Goal: Navigation & Orientation: Find specific page/section

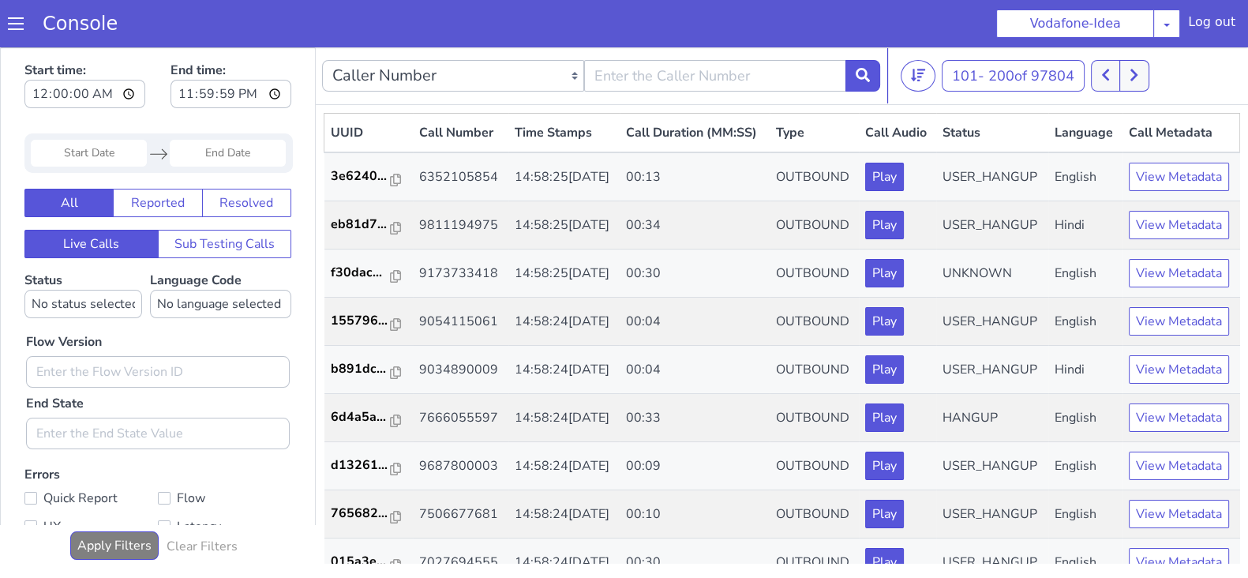
click at [1131, 73] on button at bounding box center [1133, 76] width 29 height 32
click at [1140, 80] on icon at bounding box center [1142, 75] width 9 height 14
click at [1128, 81] on button at bounding box center [1113, 76] width 29 height 32
click at [1128, 82] on button at bounding box center [1113, 76] width 29 height 32
click at [1105, 69] on button at bounding box center [1113, 76] width 29 height 32
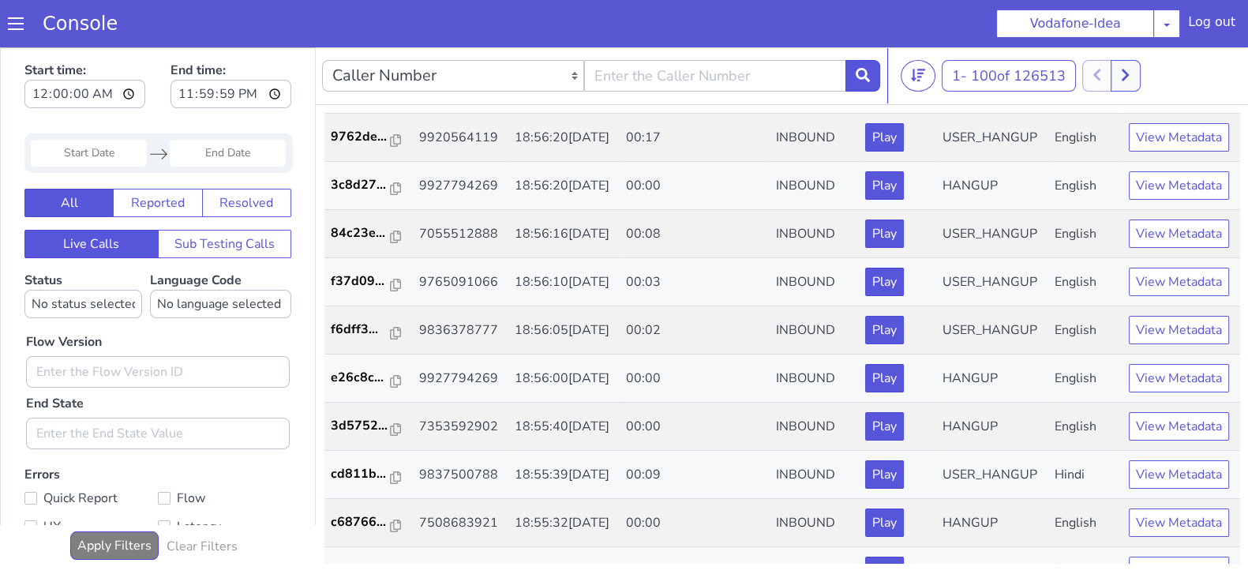
scroll to position [2019, 0]
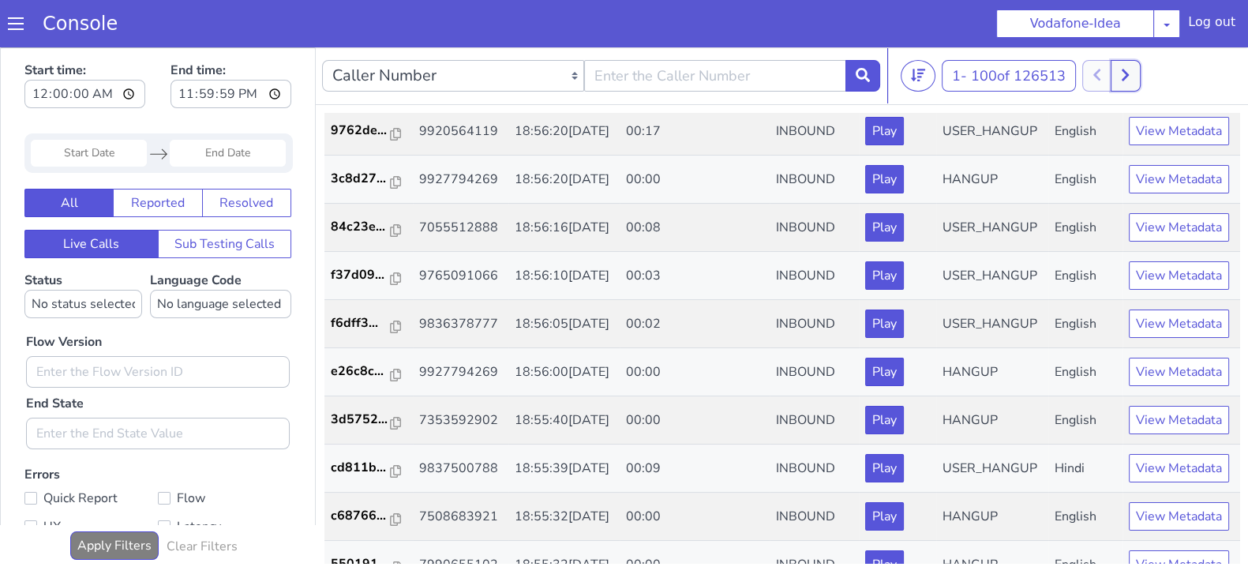
click at [1117, 88] on button at bounding box center [1124, 76] width 29 height 32
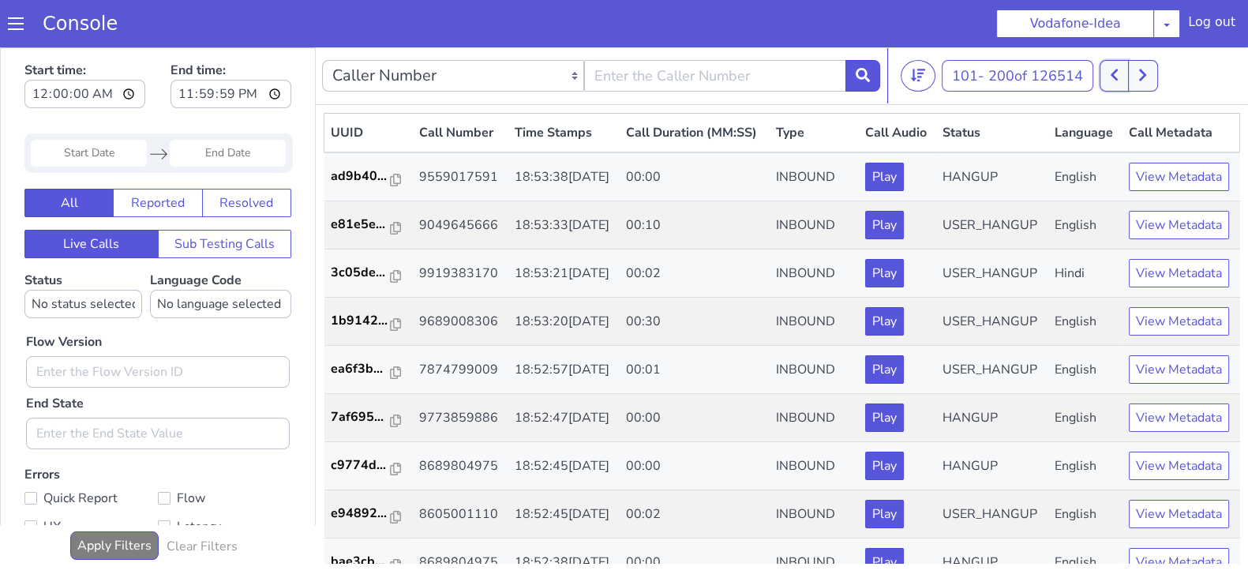
click at [1114, 68] on button at bounding box center [1113, 76] width 29 height 32
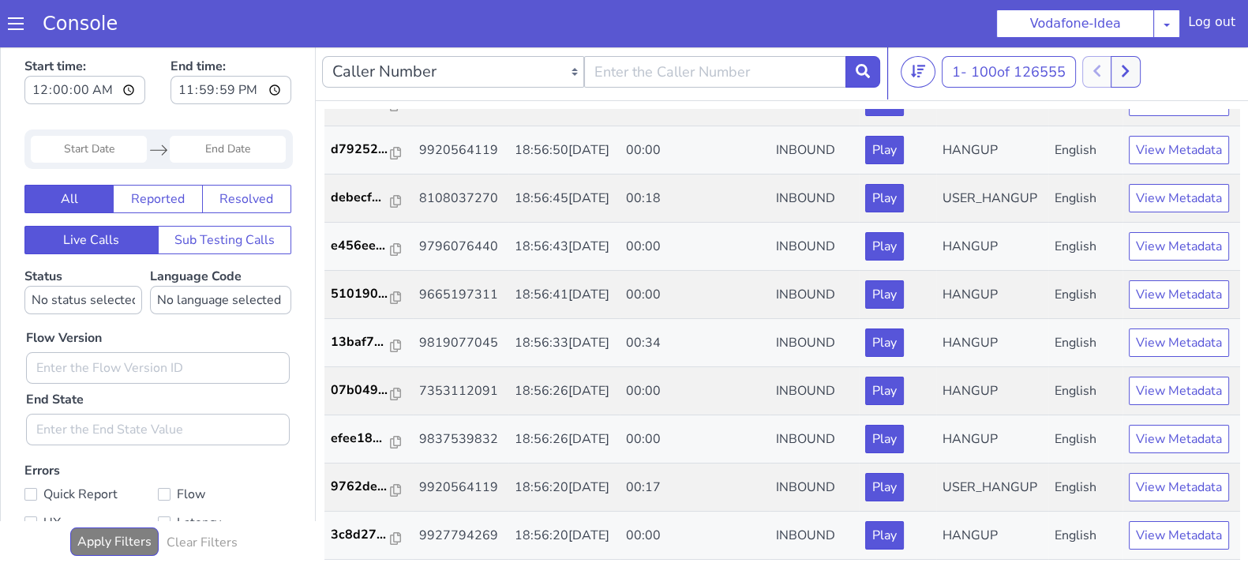
scroll to position [3634, 0]
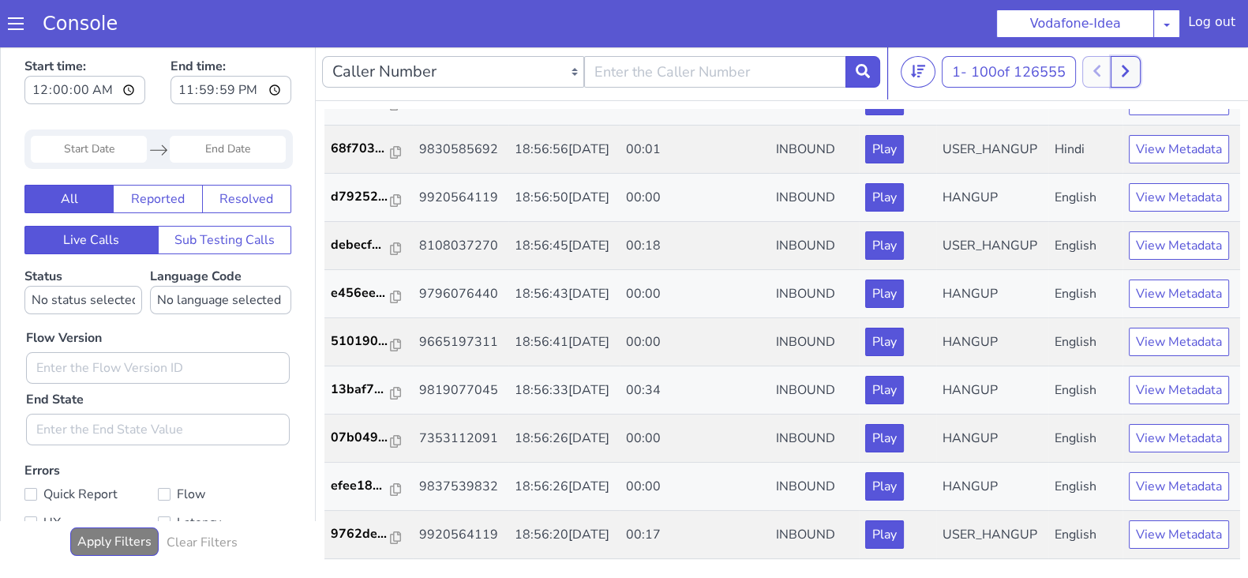
click at [1117, 77] on button at bounding box center [1124, 72] width 29 height 32
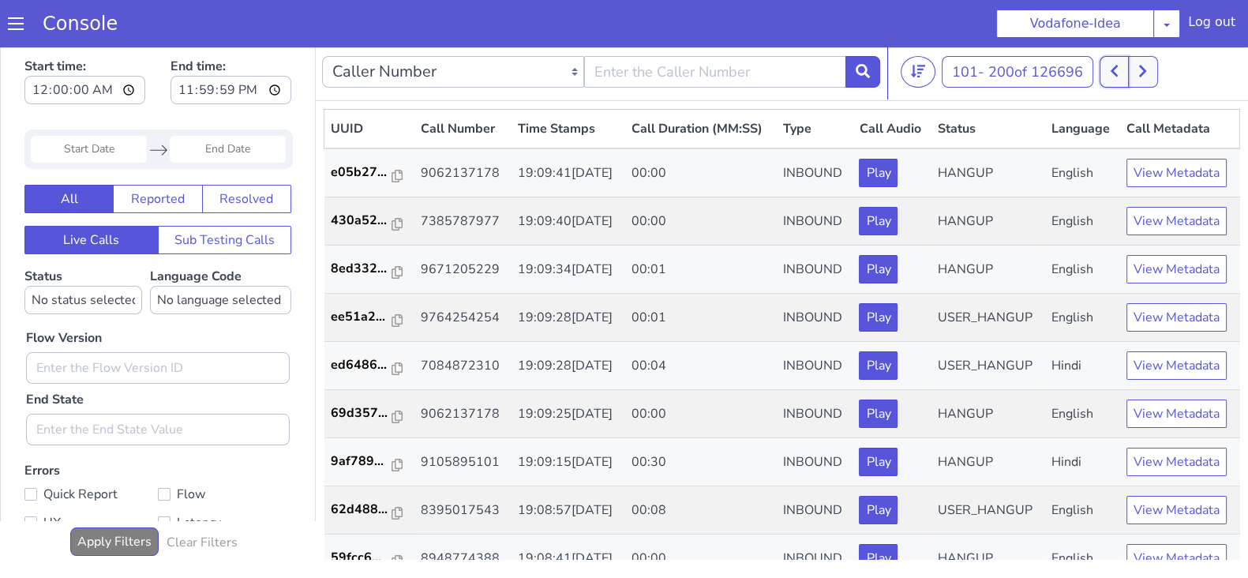
click at [1111, 74] on button at bounding box center [1113, 72] width 29 height 32
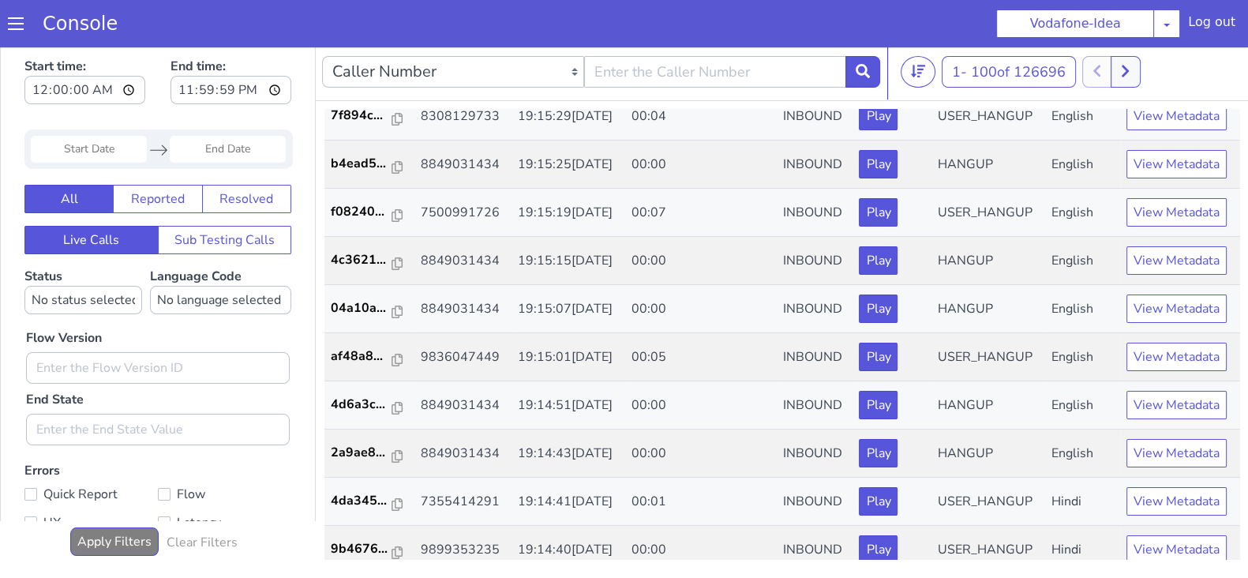
scroll to position [3156, 0]
